Goal: Task Accomplishment & Management: Complete application form

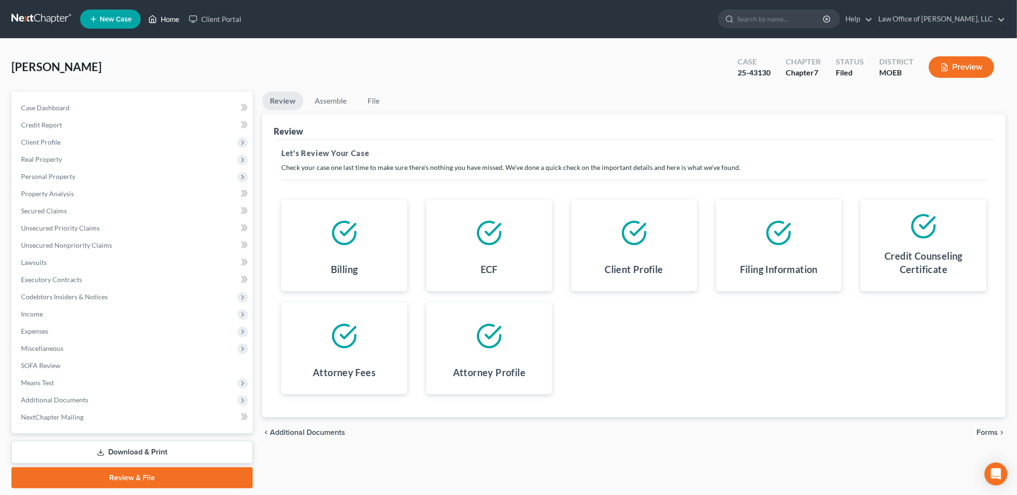
click at [169, 16] on link "Home" at bounding box center [164, 18] width 41 height 17
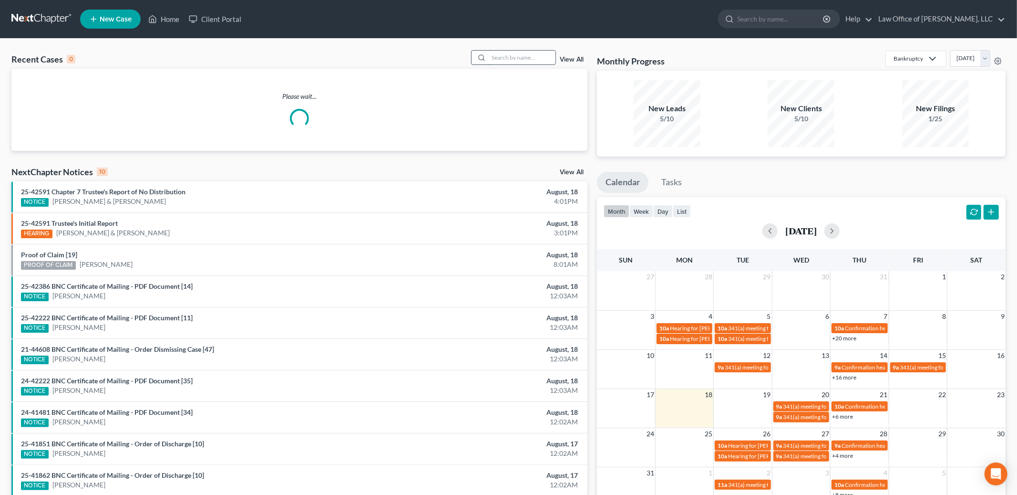
click at [537, 62] on input "search" at bounding box center [522, 58] width 67 height 14
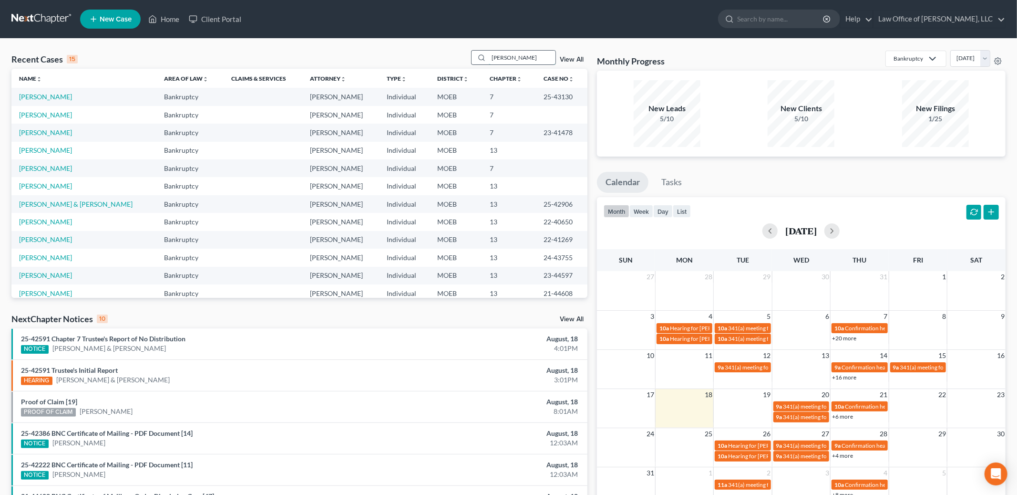
type input "[PERSON_NAME]"
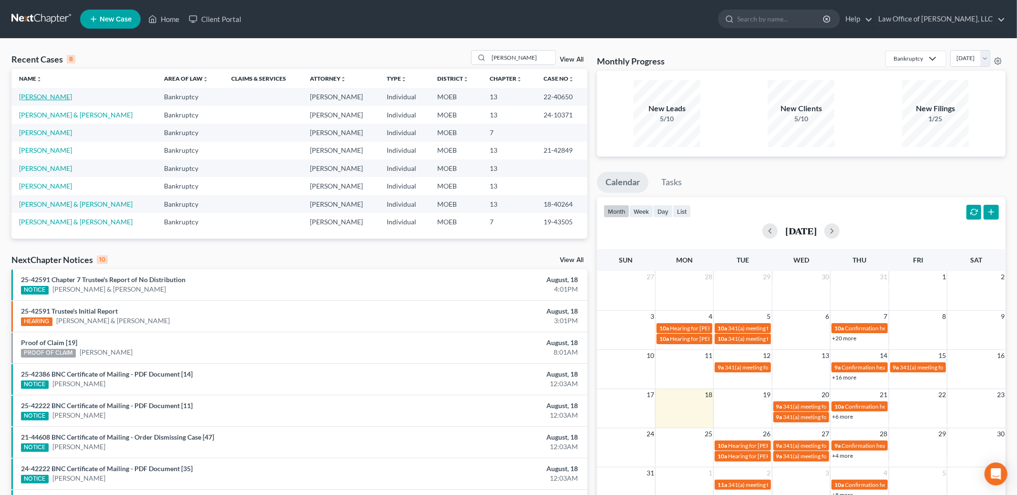
click at [38, 96] on link "[PERSON_NAME]" at bounding box center [45, 97] width 53 height 8
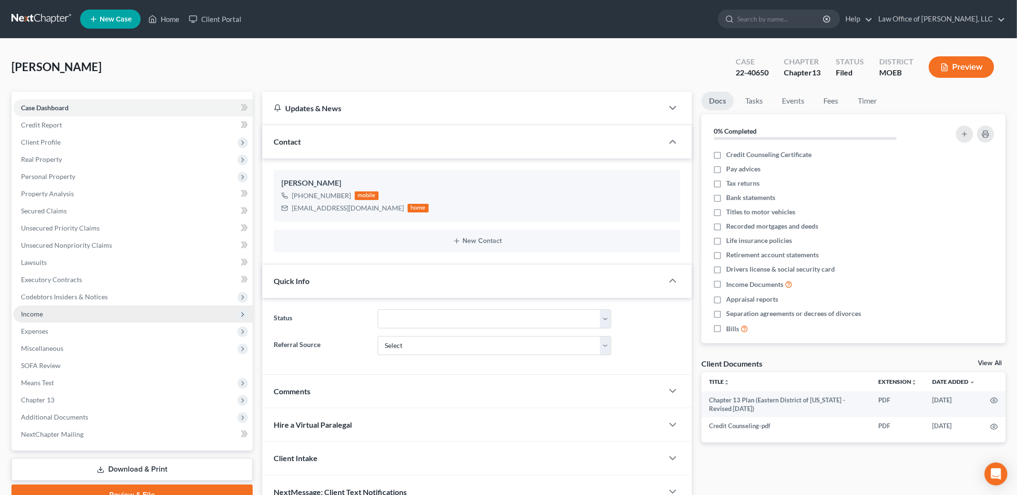
click at [36, 313] on span "Income" at bounding box center [32, 314] width 22 height 8
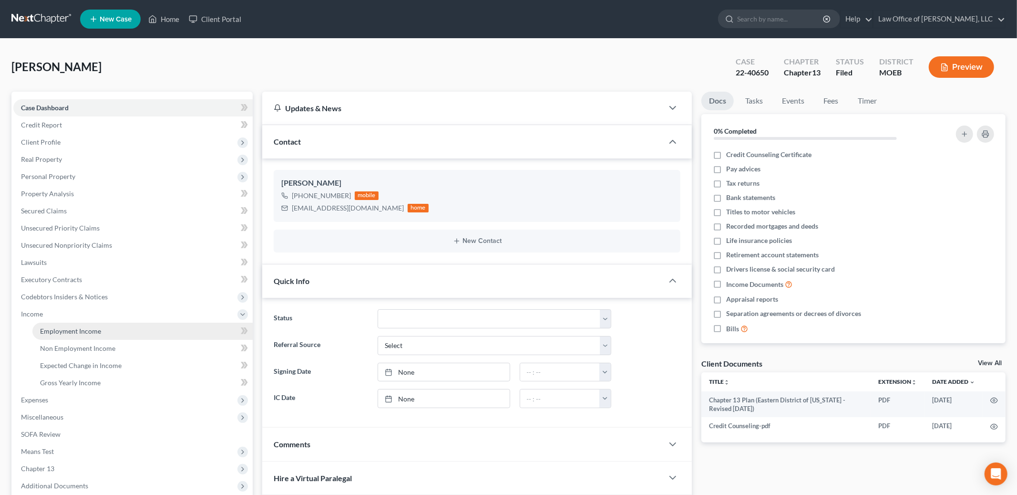
click at [75, 334] on span "Employment Income" at bounding box center [70, 331] width 61 height 8
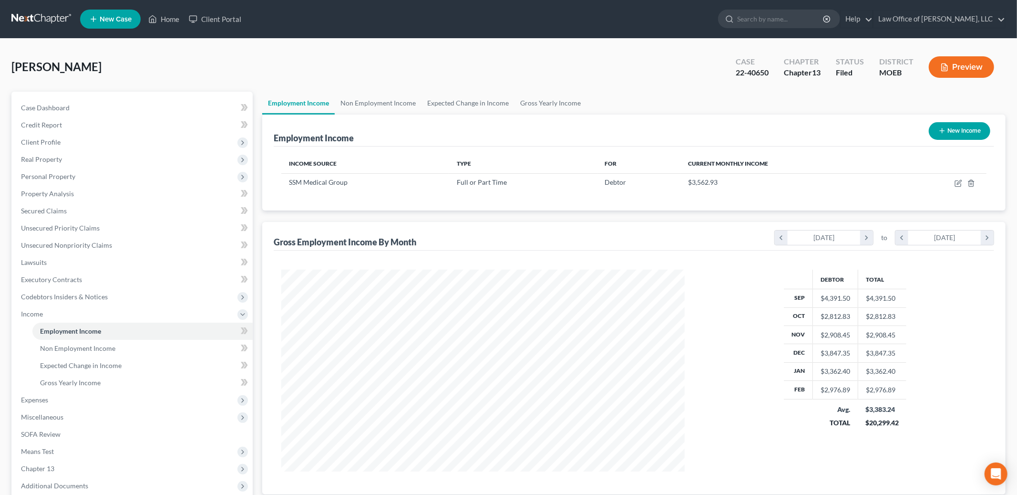
scroll to position [201, 423]
click at [354, 101] on link "Non Employment Income" at bounding box center [378, 103] width 87 height 23
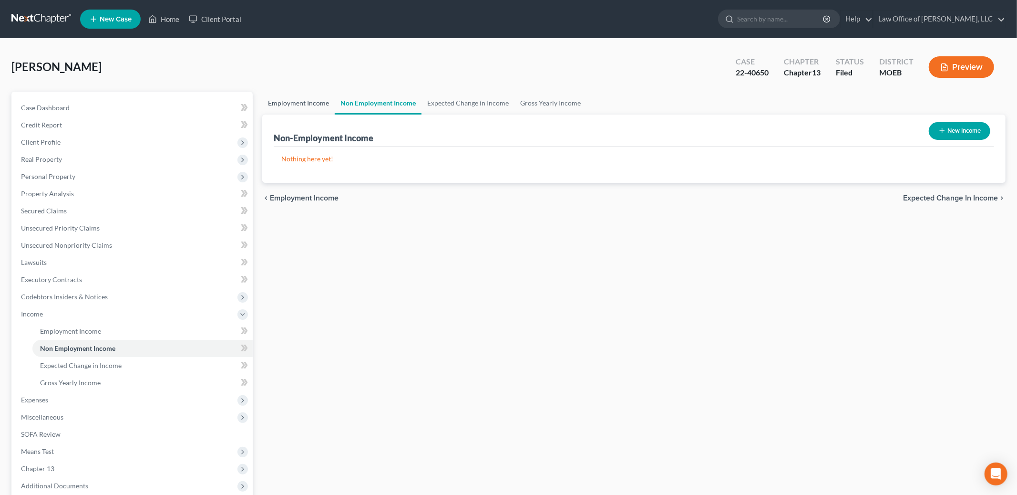
click at [297, 98] on link "Employment Income" at bounding box center [298, 103] width 73 height 23
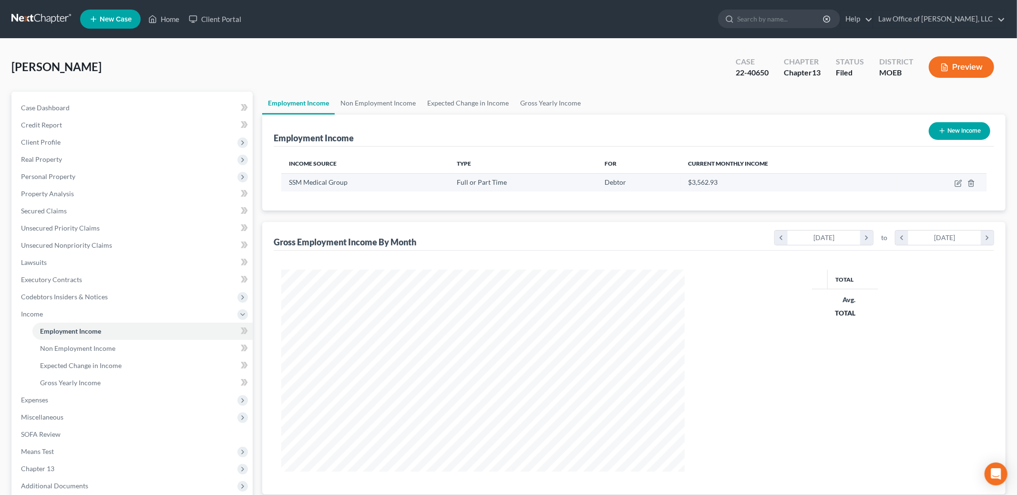
scroll to position [201, 423]
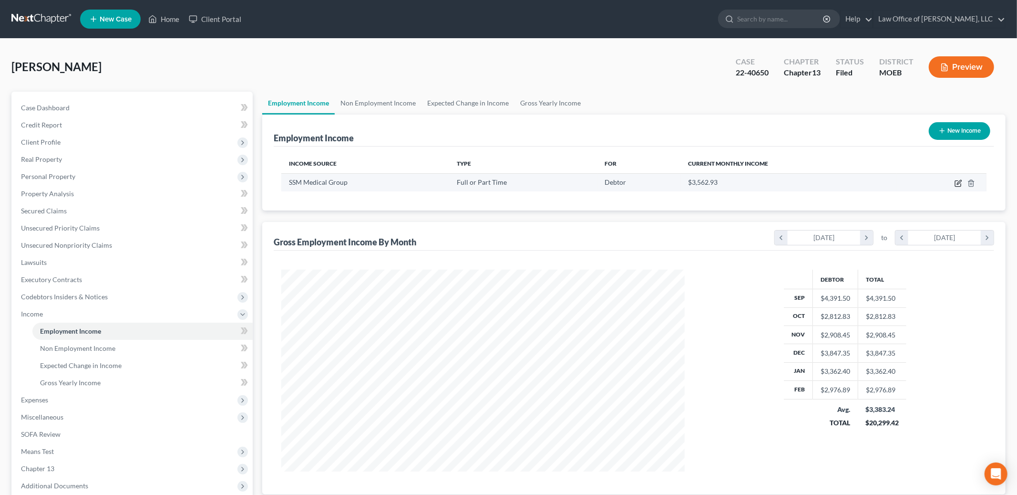
click at [958, 181] on icon "button" at bounding box center [959, 183] width 8 height 8
select select "0"
select select "26"
select select "2"
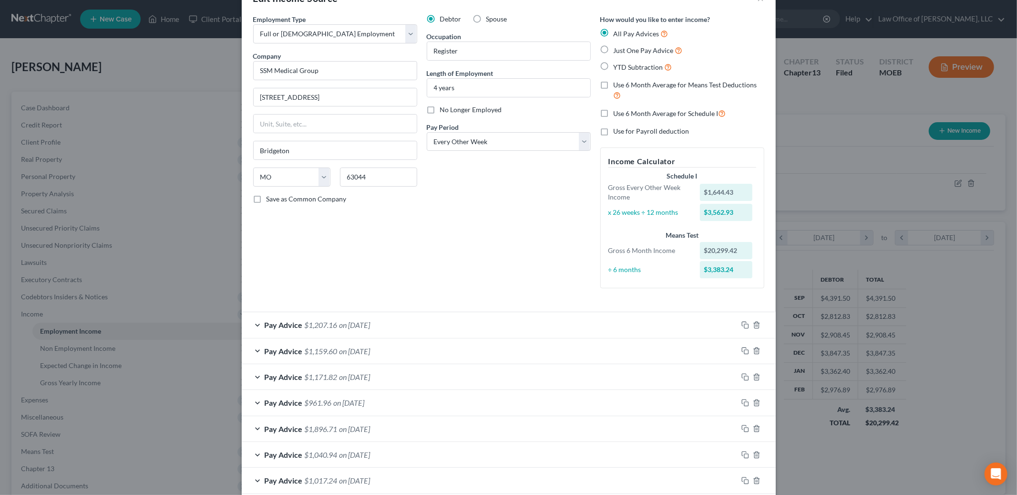
scroll to position [1, 0]
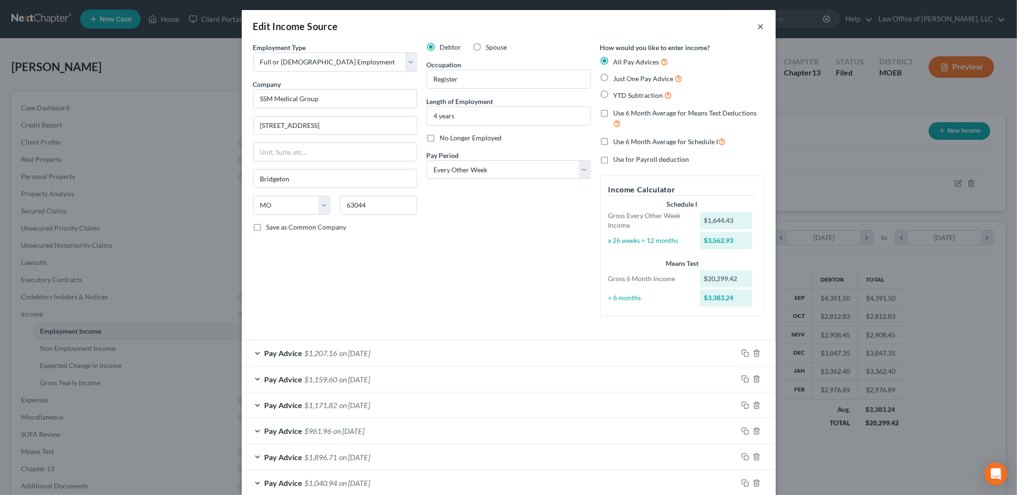
click at [760, 22] on button "×" at bounding box center [761, 26] width 7 height 11
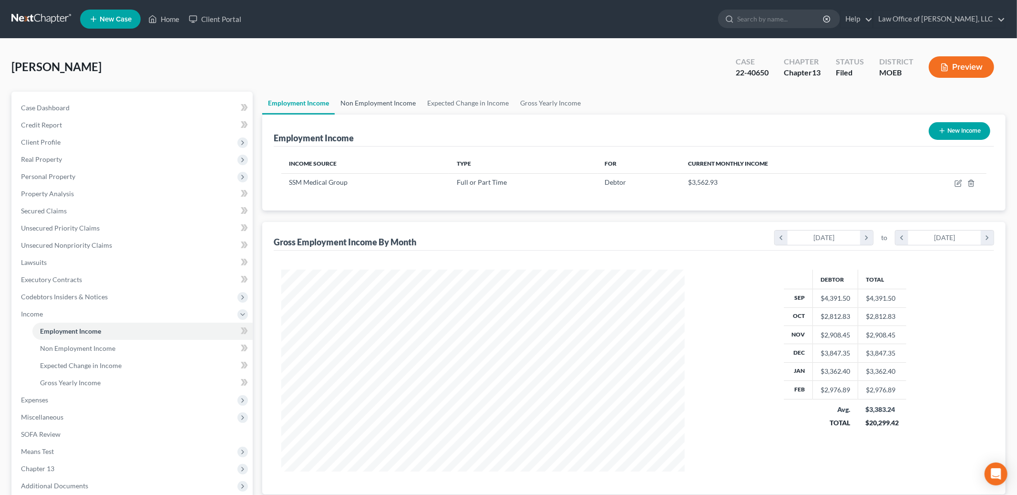
click at [376, 93] on link "Non Employment Income" at bounding box center [378, 103] width 87 height 23
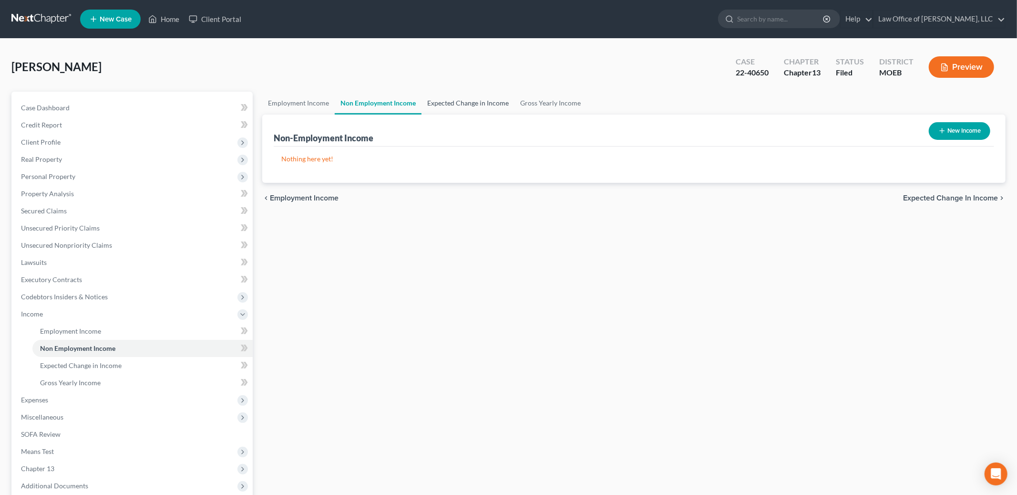
click at [457, 93] on link "Expected Change in Income" at bounding box center [468, 103] width 93 height 23
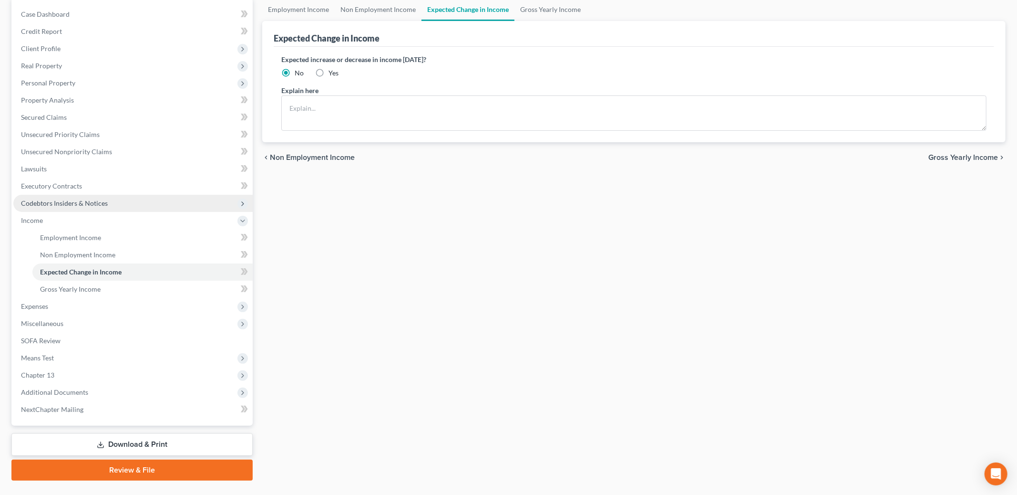
scroll to position [112, 0]
